Goal: Information Seeking & Learning: Learn about a topic

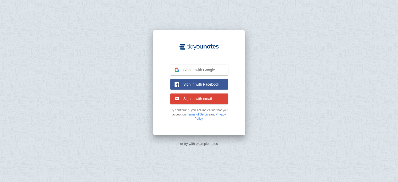
click at [209, 71] on span "Sign in with Google" at bounding box center [197, 70] width 36 height 5
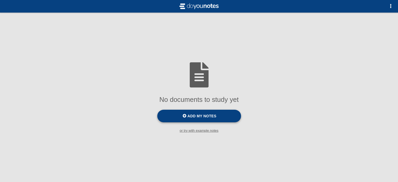
click at [199, 118] on span "Add my notes" at bounding box center [201, 116] width 29 height 4
click at [0, 0] on input "Add my notes" at bounding box center [0, 0] width 0 height 0
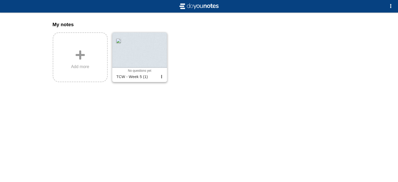
click at [142, 52] on div at bounding box center [139, 49] width 55 height 35
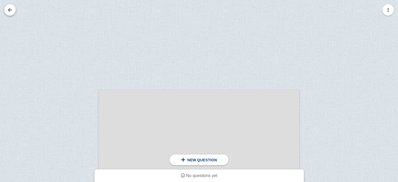
click at [11, 9] on link at bounding box center [10, 10] width 12 height 12
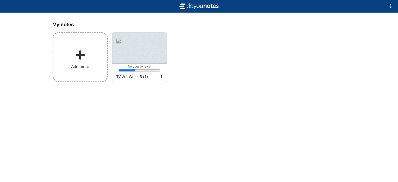
click at [99, 57] on label "Add more" at bounding box center [80, 57] width 55 height 50
click at [0, 0] on input "Add my notes" at bounding box center [0, 0] width 0 height 0
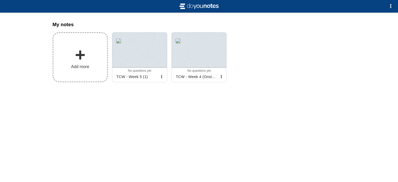
click at [90, 53] on label "Add more" at bounding box center [80, 57] width 55 height 50
click at [0, 0] on input "Add my notes" at bounding box center [0, 0] width 0 height 0
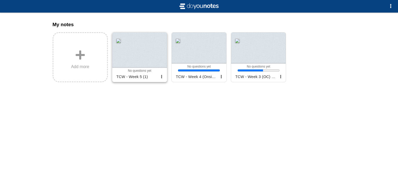
click at [153, 65] on div at bounding box center [139, 49] width 55 height 35
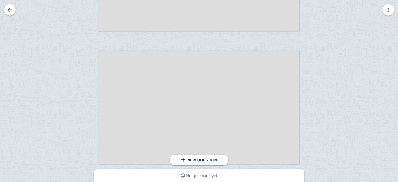
scroll to position [439, 0]
click at [8, 13] on link at bounding box center [10, 10] width 12 height 12
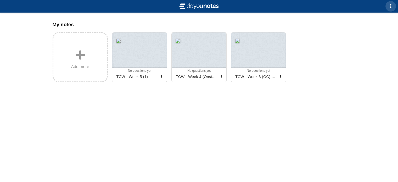
click at [389, 7] on span "button" at bounding box center [391, 6] width 4 height 4
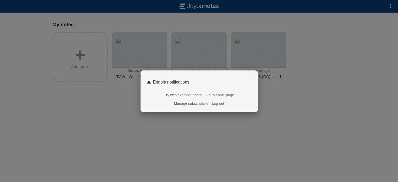
click at [192, 141] on div at bounding box center [199, 91] width 398 height 182
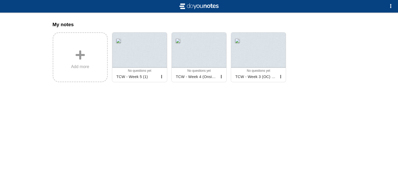
click at [212, 5] on img at bounding box center [199, 6] width 42 height 8
click at [162, 78] on span "button" at bounding box center [161, 76] width 3 height 3
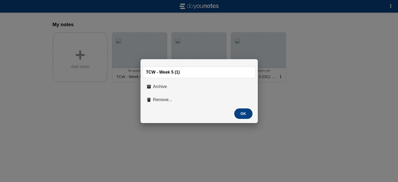
click at [143, 140] on div at bounding box center [199, 91] width 398 height 182
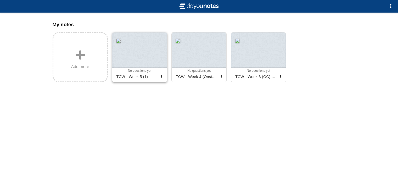
click at [142, 53] on div at bounding box center [139, 49] width 55 height 35
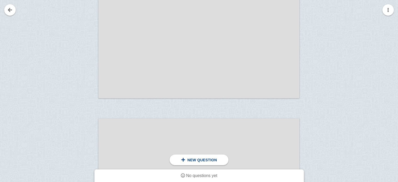
scroll to position [638, 0]
click at [205, 175] on span "No questions yet" at bounding box center [201, 175] width 31 height 4
click at [191, 176] on span "No questions yet" at bounding box center [201, 175] width 31 height 4
click at [189, 160] on span "New question" at bounding box center [202, 160] width 30 height 4
drag, startPoint x: 84, startPoint y: 150, endPoint x: 99, endPoint y: 133, distance: 23.2
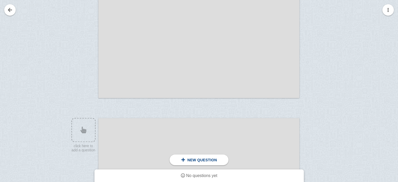
click at [99, 133] on div "click here to add a question click here to add a question Place this line above…" at bounding box center [198, 174] width 201 height 113
click at [73, 159] on div at bounding box center [80, 179] width 35 height 113
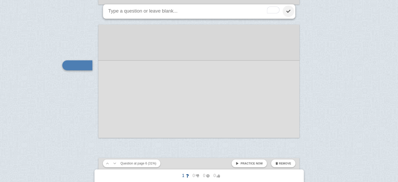
click at [289, 11] on link at bounding box center [289, 11] width 12 height 12
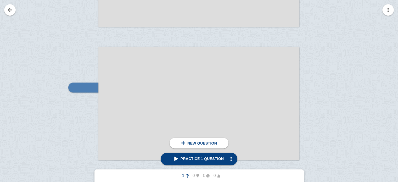
scroll to position [732, 0]
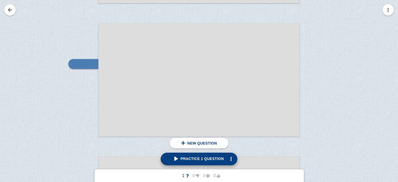
click at [177, 160] on span "Practice 1 question" at bounding box center [199, 159] width 50 height 4
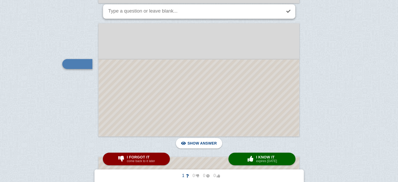
scroll to position [731, 0]
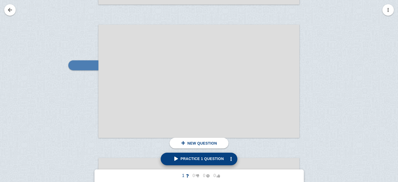
click at [220, 160] on span "Practice 1 question" at bounding box center [199, 159] width 50 height 4
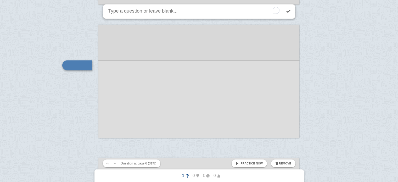
click at [169, 13] on textarea "To enrich screen reader interactions, please activate Accessibility in Grammarl…" at bounding box center [194, 11] width 174 height 14
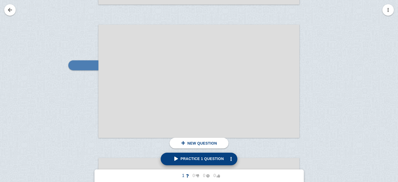
click at [191, 161] on span "Practice 1 question" at bounding box center [199, 159] width 50 height 4
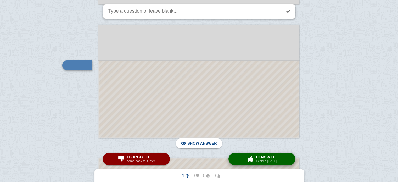
click at [257, 156] on span "I know it" at bounding box center [266, 157] width 21 height 4
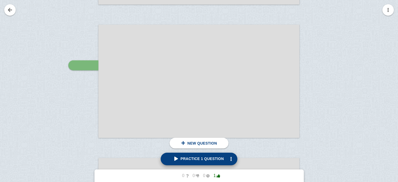
click at [202, 158] on span "Practice 1 question" at bounding box center [199, 159] width 50 height 4
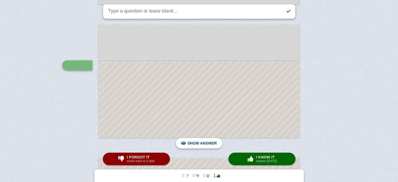
click at [204, 144] on span "Hide answer" at bounding box center [203, 143] width 27 height 12
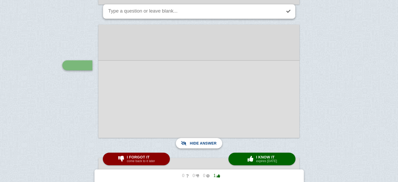
click at [204, 144] on span "Show answer" at bounding box center [201, 143] width 29 height 12
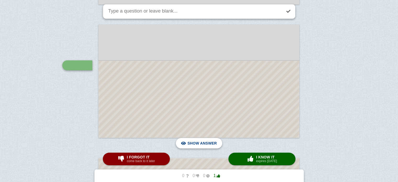
click at [204, 144] on span "Hide answer" at bounding box center [203, 143] width 27 height 12
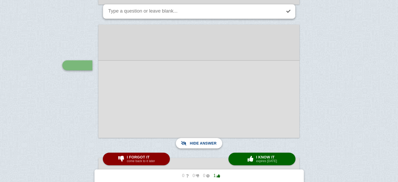
click at [204, 144] on span "Show answer" at bounding box center [201, 143] width 29 height 12
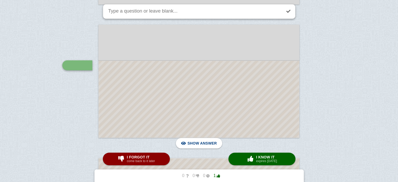
click at [271, 91] on div at bounding box center [199, 99] width 201 height 77
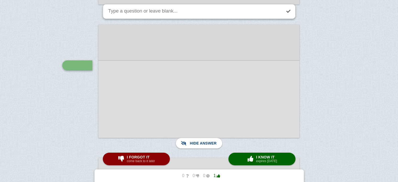
click at [245, 130] on div at bounding box center [198, 98] width 201 height 77
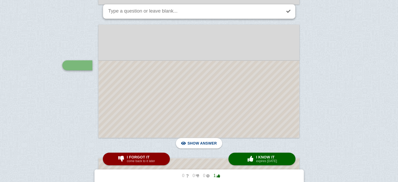
click at [245, 130] on div at bounding box center [199, 99] width 201 height 77
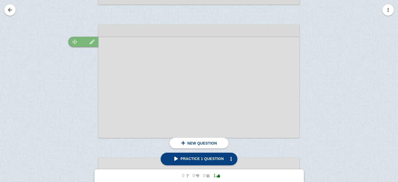
click at [91, 41] on img at bounding box center [92, 41] width 13 height 5
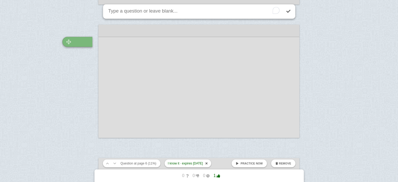
scroll to position [708, 0]
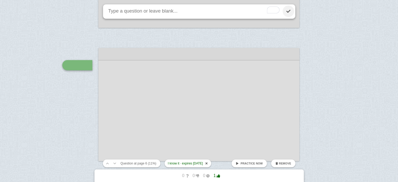
click at [287, 14] on link at bounding box center [289, 11] width 12 height 12
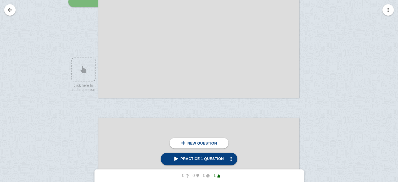
scroll to position [770, 0]
click at [258, 66] on div at bounding box center [198, 42] width 201 height 113
click at [235, 63] on div at bounding box center [198, 42] width 201 height 113
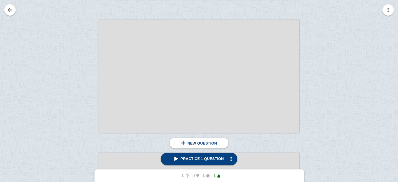
scroll to position [1672, 0]
click at [74, 75] on div at bounding box center [80, 77] width 35 height 113
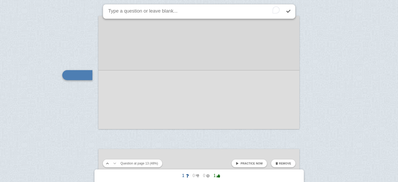
scroll to position [1682, 0]
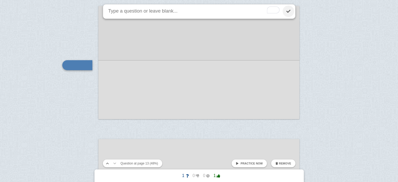
click at [291, 9] on link at bounding box center [289, 11] width 12 height 12
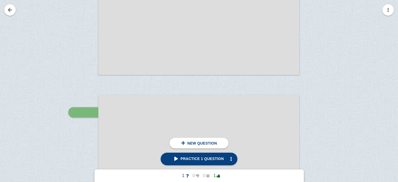
scroll to position [659, 0]
click at [180, 156] on link "Practice 1 question" at bounding box center [199, 159] width 77 height 13
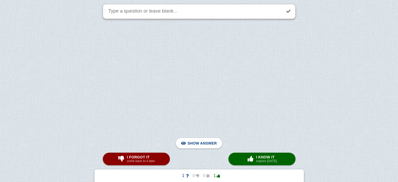
scroll to position [1682, 0]
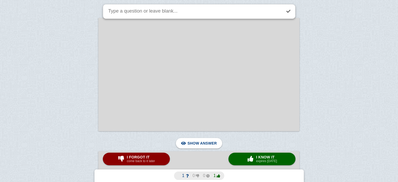
click at [184, 178] on span "1" at bounding box center [183, 175] width 10 height 5
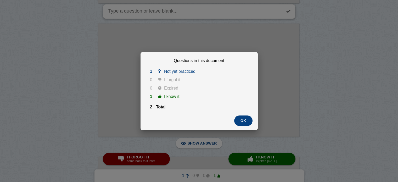
scroll to position [1397, 0]
click at [44, 25] on div at bounding box center [199, 91] width 398 height 182
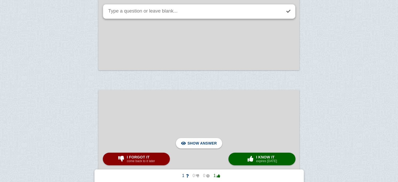
scroll to position [0, 0]
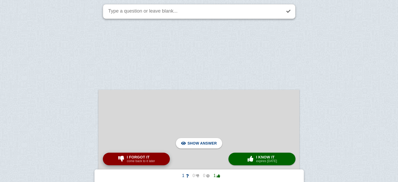
click at [143, 158] on span "I forgot it" at bounding box center [141, 157] width 28 height 4
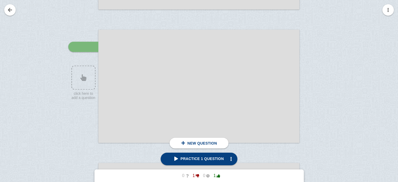
scroll to position [726, 0]
click at [135, 80] on div at bounding box center [198, 86] width 201 height 113
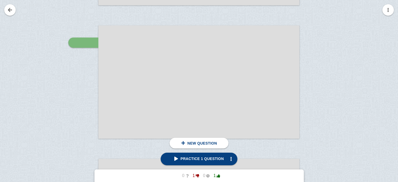
scroll to position [731, 0]
click at [178, 94] on div at bounding box center [198, 81] width 201 height 113
drag, startPoint x: 118, startPoint y: 127, endPoint x: 181, endPoint y: 90, distance: 72.8
click at [181, 90] on div at bounding box center [198, 81] width 201 height 113
click at [6, 8] on link at bounding box center [10, 10] width 12 height 12
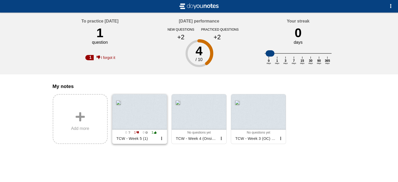
click at [152, 120] on div at bounding box center [139, 111] width 55 height 35
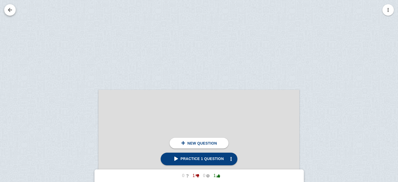
click at [5, 10] on link at bounding box center [10, 10] width 12 height 12
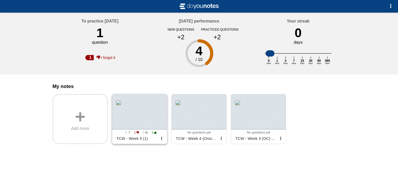
click at [147, 126] on div at bounding box center [139, 111] width 55 height 35
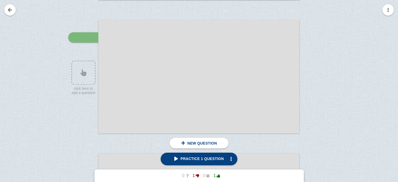
scroll to position [735, 0]
drag, startPoint x: 132, startPoint y: 79, endPoint x: 180, endPoint y: 109, distance: 57.4
click at [171, 109] on div at bounding box center [198, 77] width 201 height 113
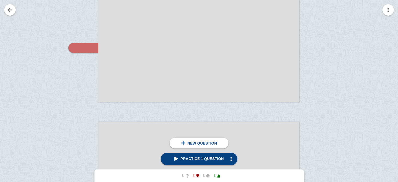
scroll to position [1702, 0]
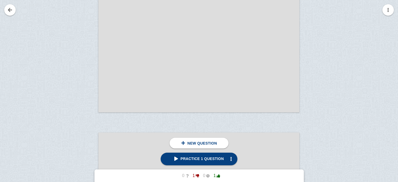
scroll to position [4087, 0]
click at [391, 11] on button "button" at bounding box center [388, 10] width 12 height 12
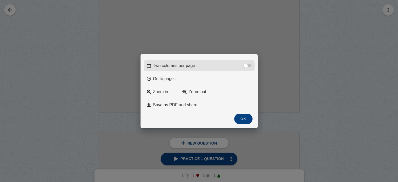
click at [247, 64] on div at bounding box center [246, 66] width 4 height 4
click at [0, 0] on input "Two columns per page" at bounding box center [0, 0] width 0 height 0
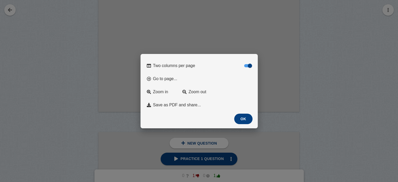
click at [247, 120] on button "OK" at bounding box center [243, 119] width 18 height 10
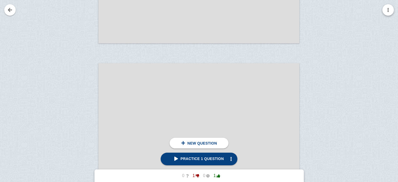
click at [388, 12] on button "button" at bounding box center [388, 10] width 12 height 12
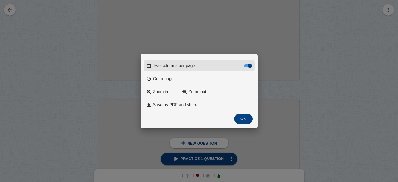
scroll to position [3053, 0]
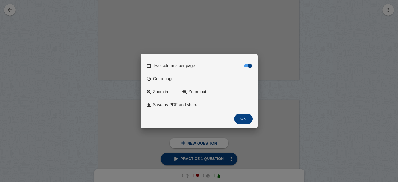
click at [75, 88] on div at bounding box center [199, 91] width 398 height 182
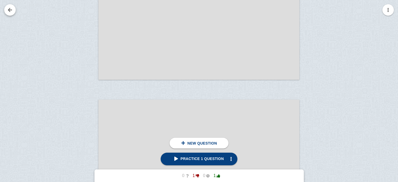
click at [10, 12] on link at bounding box center [10, 10] width 12 height 12
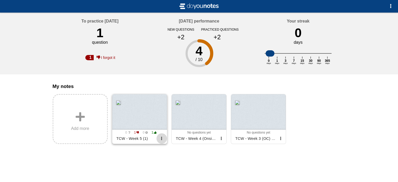
click at [163, 140] on span "button" at bounding box center [161, 138] width 3 height 3
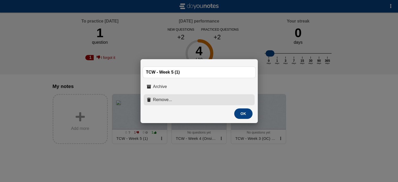
click at [230, 104] on button "Remove..." at bounding box center [199, 99] width 111 height 11
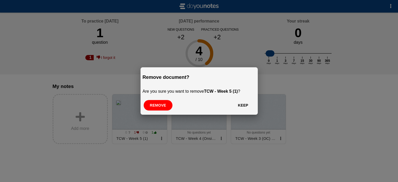
click at [163, 107] on button "Remove" at bounding box center [158, 105] width 29 height 10
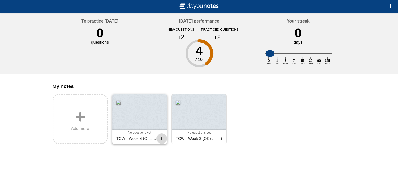
click at [161, 140] on span "button" at bounding box center [161, 138] width 3 height 3
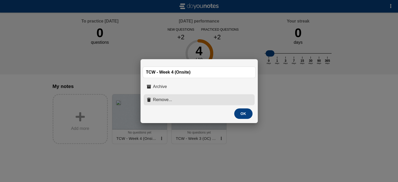
click at [190, 100] on button "Remove..." at bounding box center [199, 99] width 111 height 11
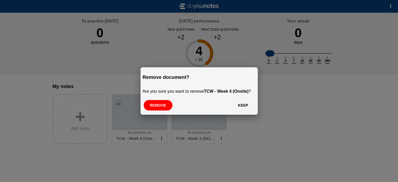
click at [157, 110] on button "Remove" at bounding box center [158, 105] width 29 height 10
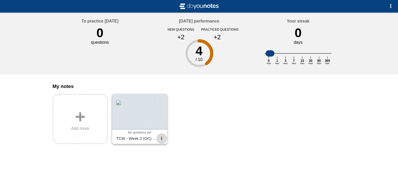
click at [160, 141] on button "button" at bounding box center [162, 138] width 10 height 10
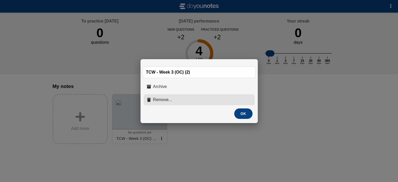
click at [161, 101] on span "Remove..." at bounding box center [162, 99] width 19 height 5
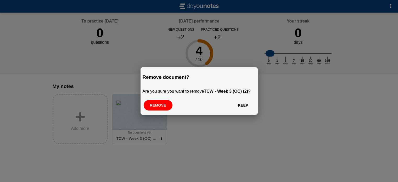
click at [159, 107] on button "Remove" at bounding box center [158, 105] width 29 height 10
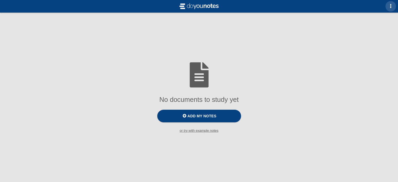
click at [388, 7] on button "button" at bounding box center [391, 6] width 10 height 10
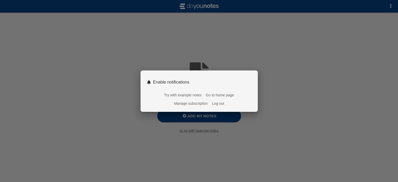
click at [219, 95] on link "Go to home page" at bounding box center [220, 95] width 28 height 4
click at [216, 96] on link "Go to home page" at bounding box center [220, 95] width 28 height 4
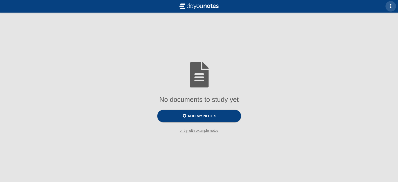
click at [389, 7] on span "button" at bounding box center [391, 6] width 4 height 4
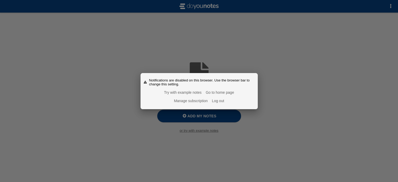
click at [220, 103] on button "Log out" at bounding box center [218, 101] width 12 height 4
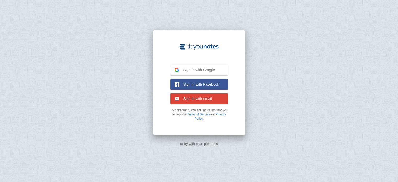
click at [214, 68] on span "Sign in with Google" at bounding box center [197, 70] width 36 height 5
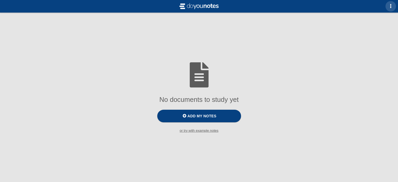
click at [386, 7] on button "button" at bounding box center [391, 6] width 10 height 10
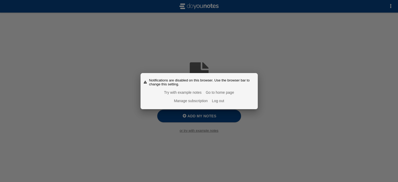
click at [198, 101] on link "Manage subscription" at bounding box center [191, 101] width 34 height 4
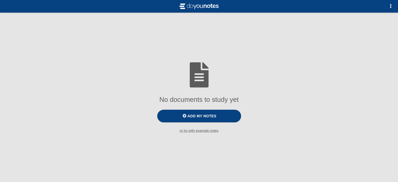
click at [205, 132] on small "or try with example notes" at bounding box center [199, 131] width 398 height 4
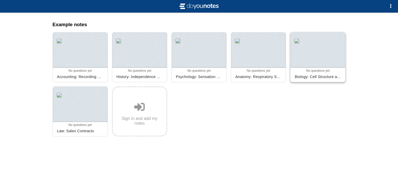
click at [331, 77] on div "Biology: Cell Structure and Function" at bounding box center [318, 77] width 51 height 8
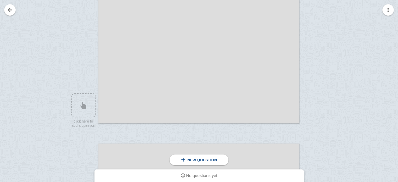
scroll to position [250, 0]
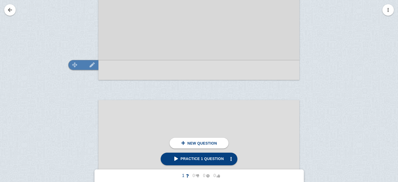
click at [90, 63] on img at bounding box center [92, 64] width 13 height 5
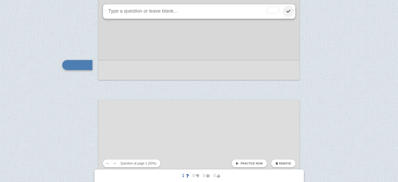
click at [291, 12] on link at bounding box center [289, 11] width 12 height 12
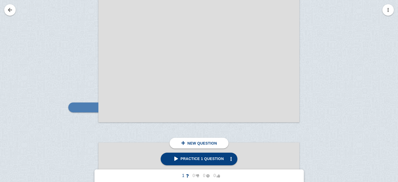
scroll to position [252, 0]
click at [392, 12] on button "button" at bounding box center [388, 10] width 12 height 12
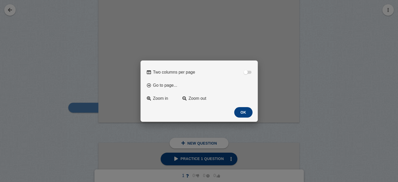
click at [242, 113] on button "OK" at bounding box center [243, 112] width 18 height 10
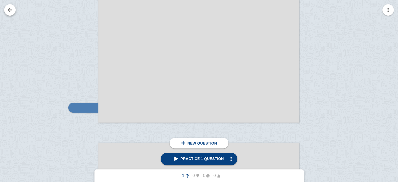
click at [11, 10] on link at bounding box center [10, 10] width 12 height 12
